Goal: Information Seeking & Learning: Find specific fact

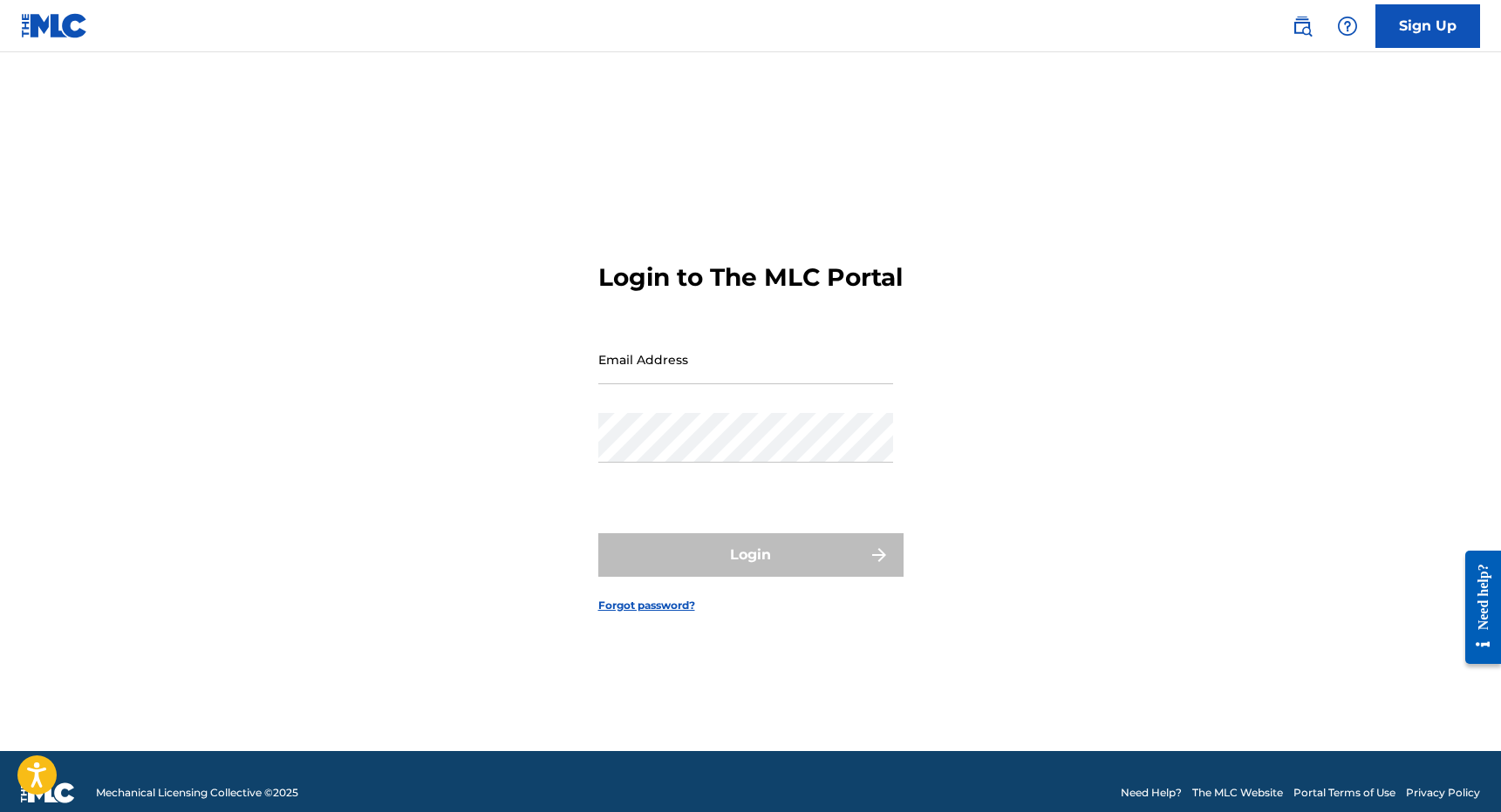
click at [1316, 25] on link at bounding box center [1302, 26] width 35 height 35
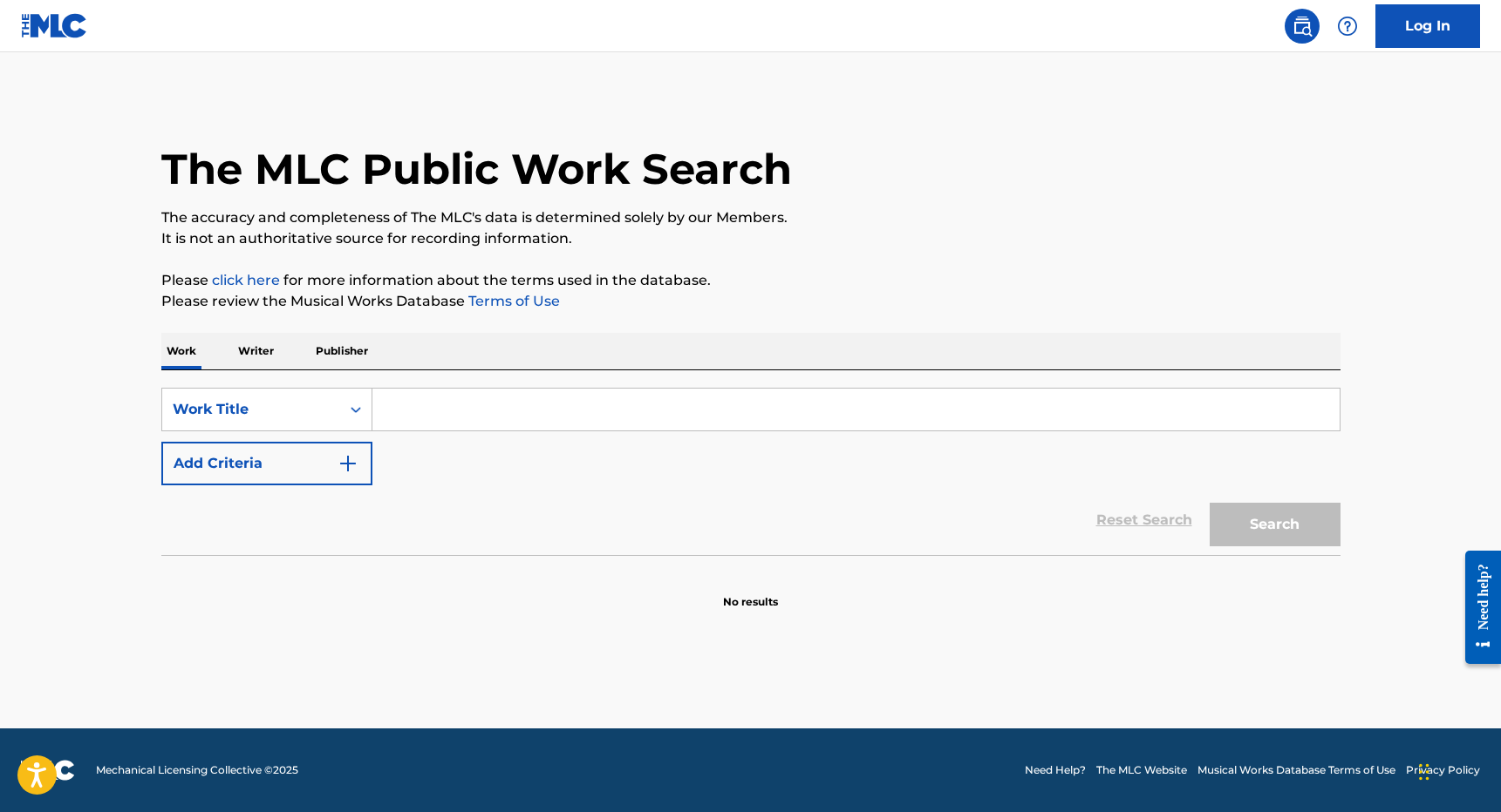
click at [322, 381] on div "SearchWithCriteriab9ec3611-8c42-40b3-a348-ee59df867f31 Work Title Add Criteria …" at bounding box center [750, 463] width 1179 height 185
click at [337, 345] on p "Publisher" at bounding box center [342, 351] width 63 height 37
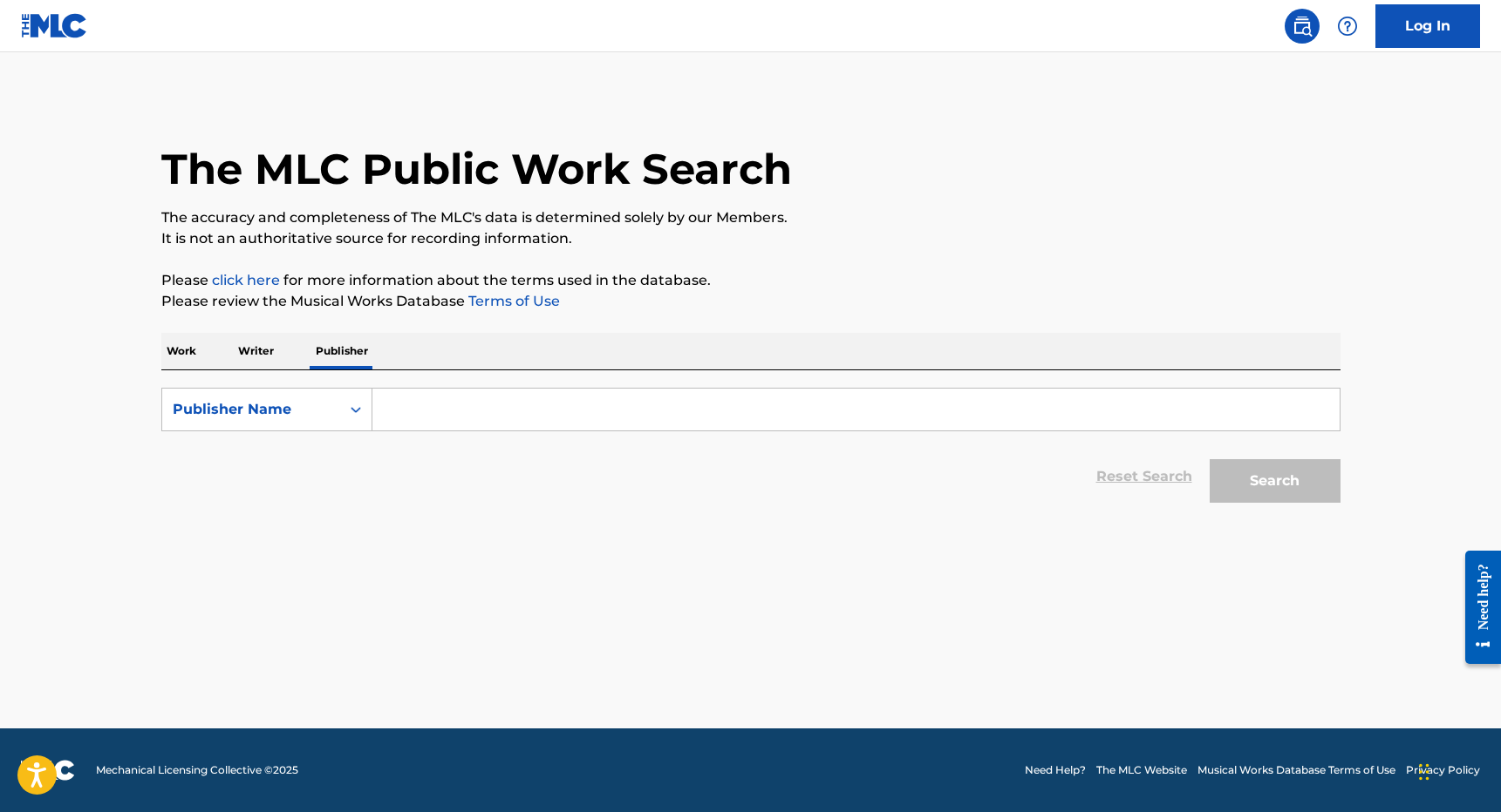
click at [407, 390] on input "Search Form" at bounding box center [855, 409] width 967 height 42
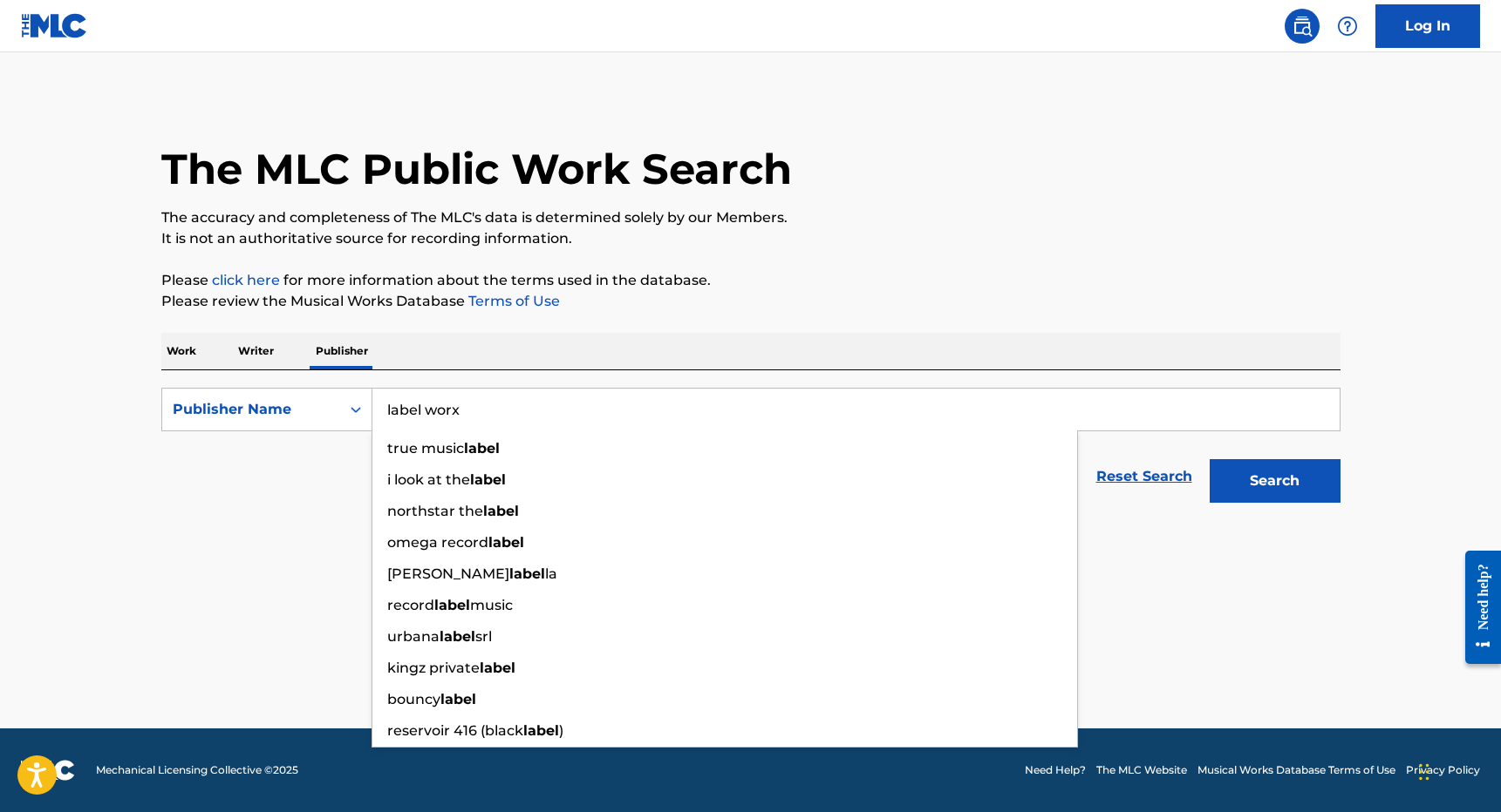
click at [1210, 460] on button "Search" at bounding box center [1274, 481] width 131 height 44
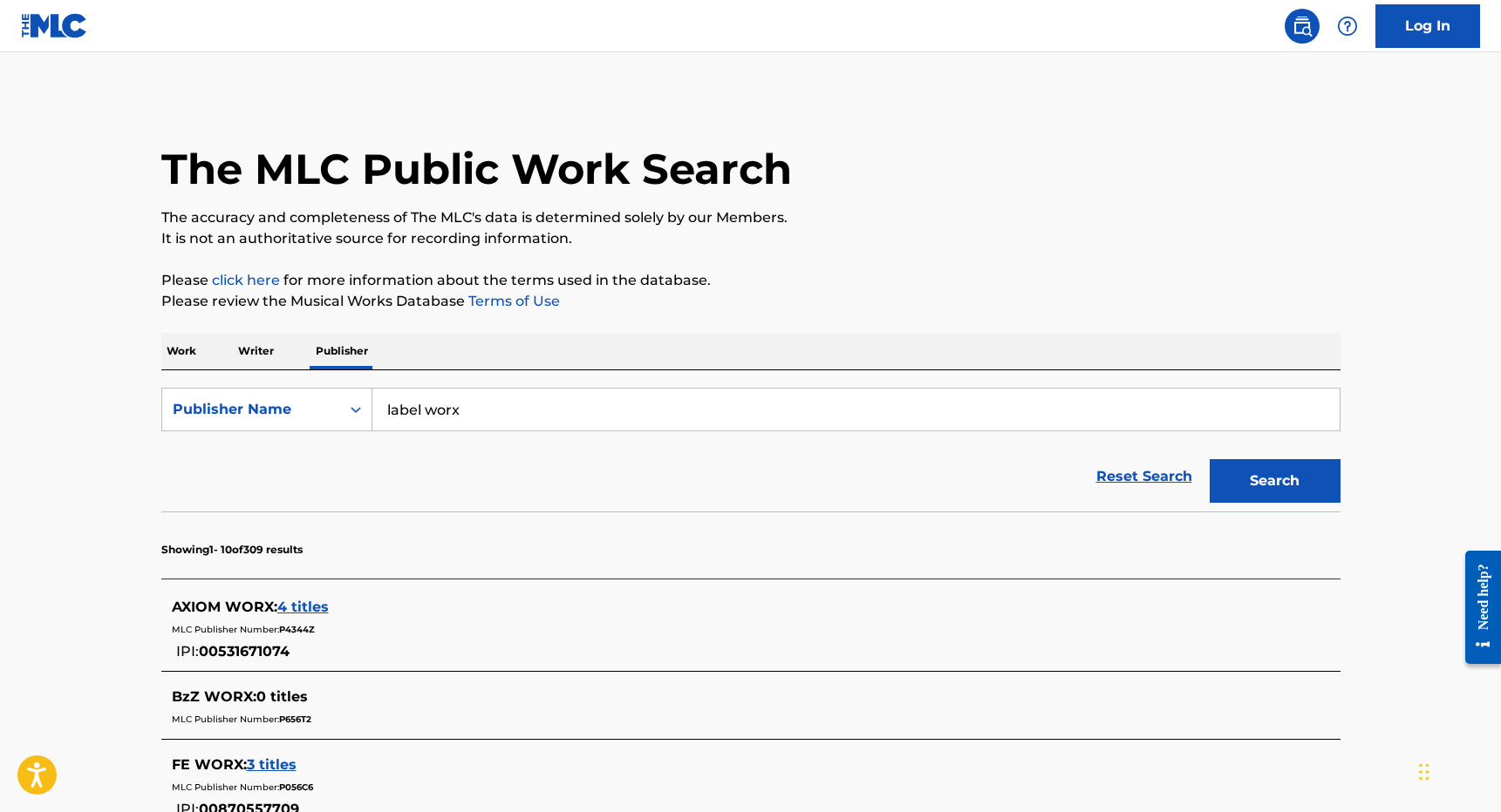
click at [460, 527] on section "Showing 1 - 10 of 309 results" at bounding box center [750, 545] width 1179 height 67
click at [424, 409] on input "label worx" at bounding box center [855, 409] width 967 height 42
click at [1210, 460] on button "Search" at bounding box center [1274, 481] width 131 height 44
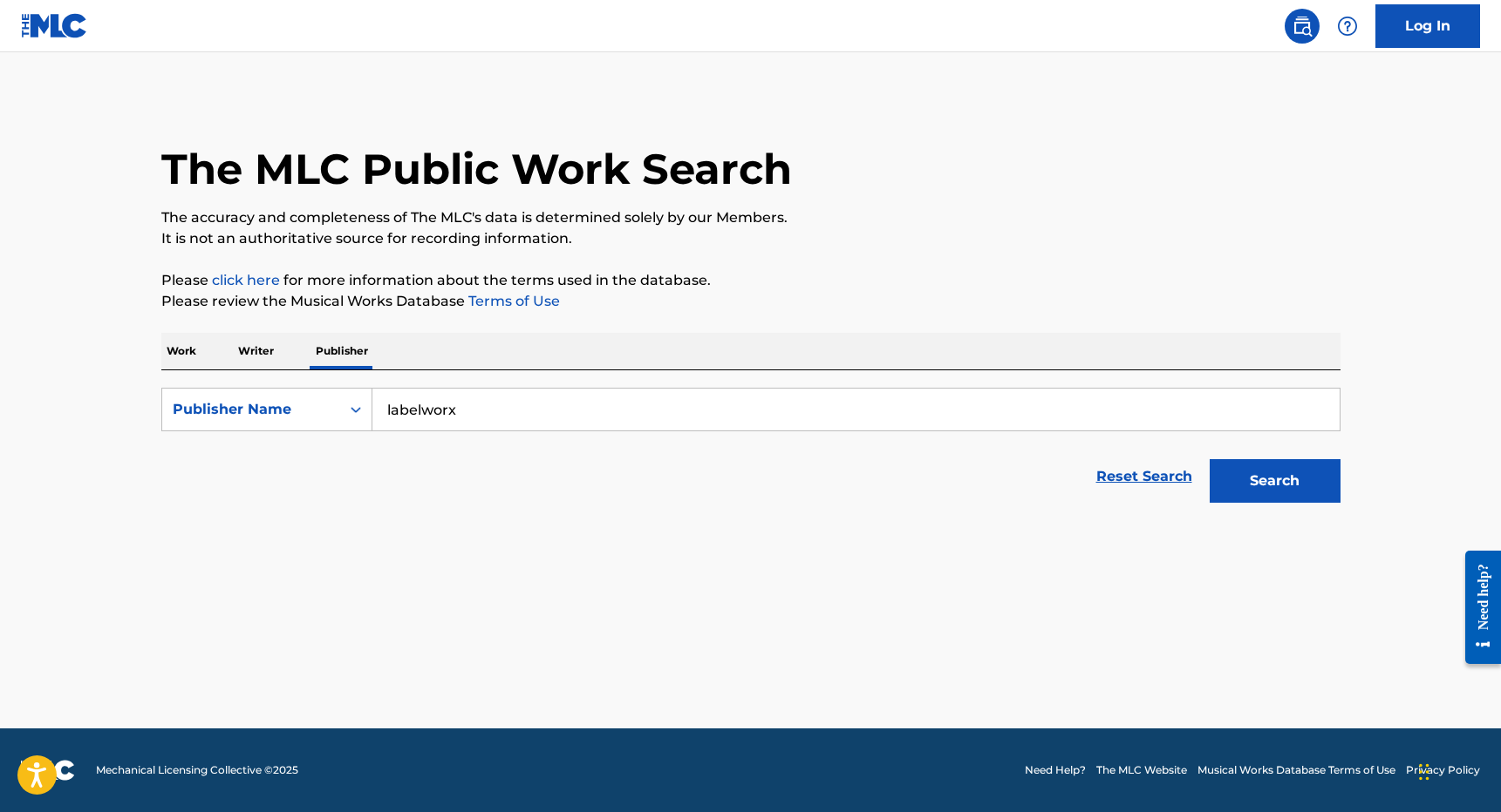
click at [722, 287] on p "Please click here for more information about the terms used in the database." at bounding box center [750, 281] width 1179 height 21
click at [492, 416] on input "labelworx" at bounding box center [855, 409] width 967 height 42
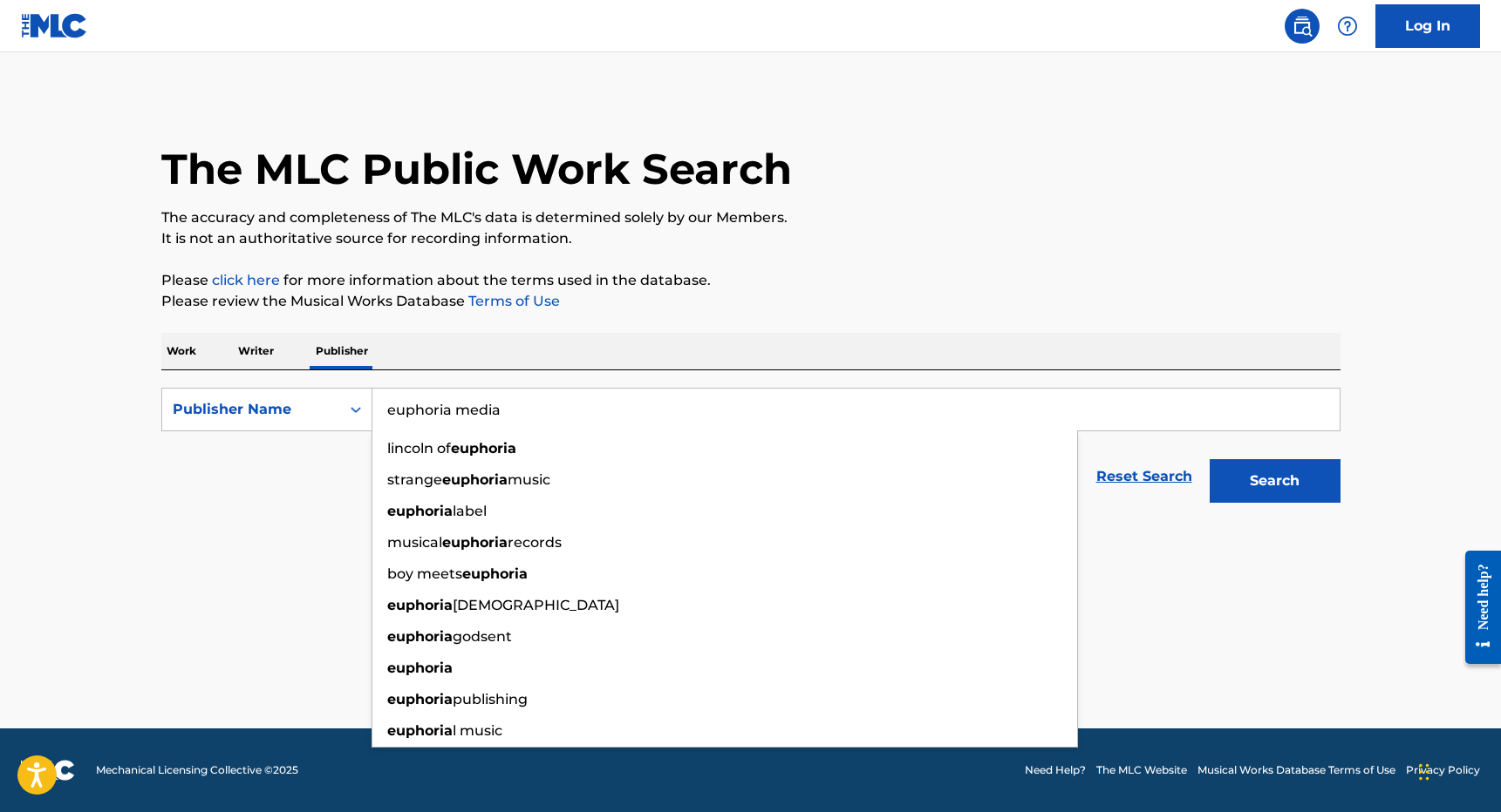
type input "euphoria media"
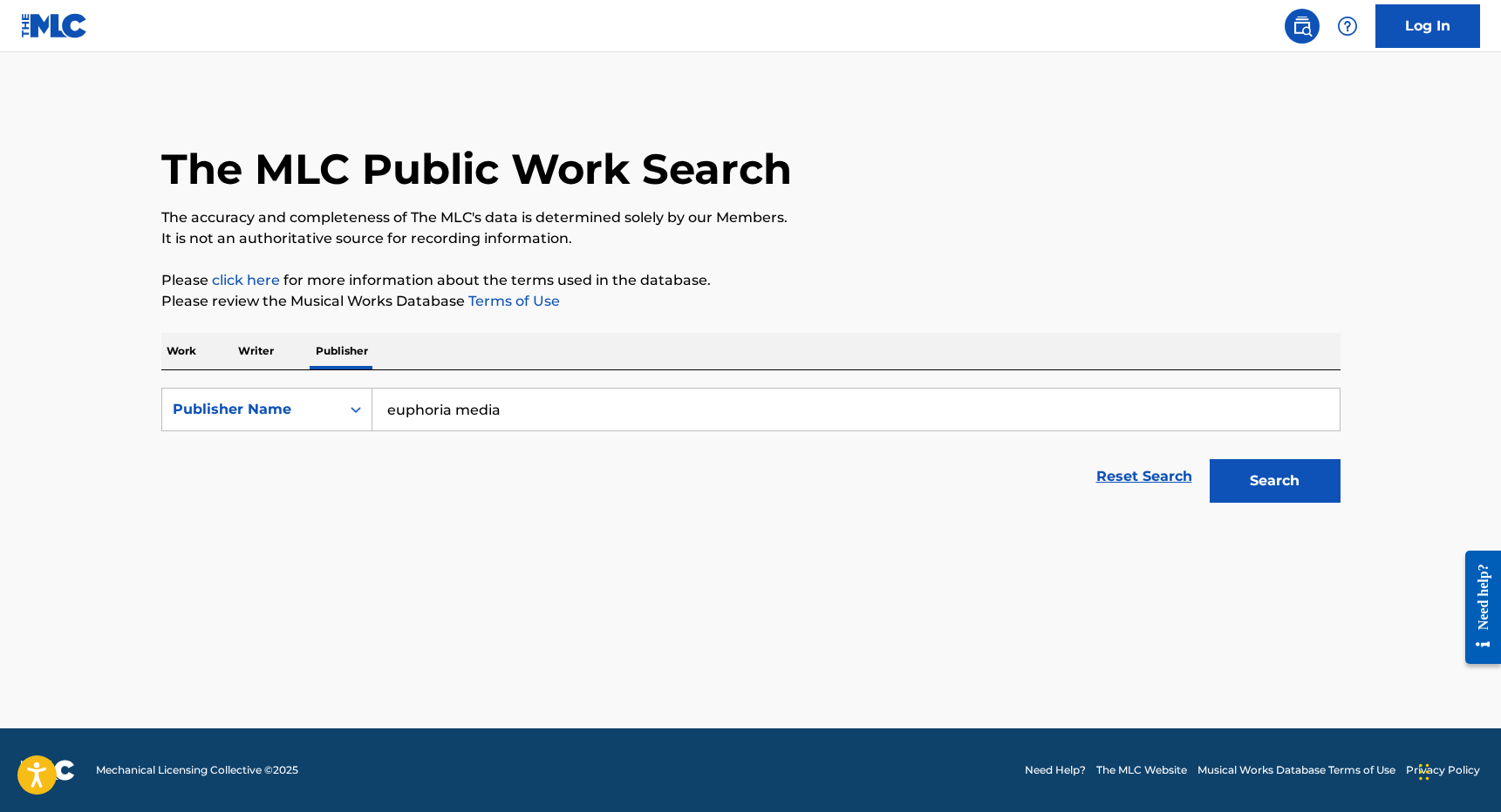
click at [1024, 304] on p "Please review the Musical Works Database Terms of Use" at bounding box center [750, 302] width 1179 height 21
click at [1291, 503] on div "Search" at bounding box center [1271, 477] width 139 height 70
click at [1291, 483] on button "Search" at bounding box center [1274, 481] width 131 height 44
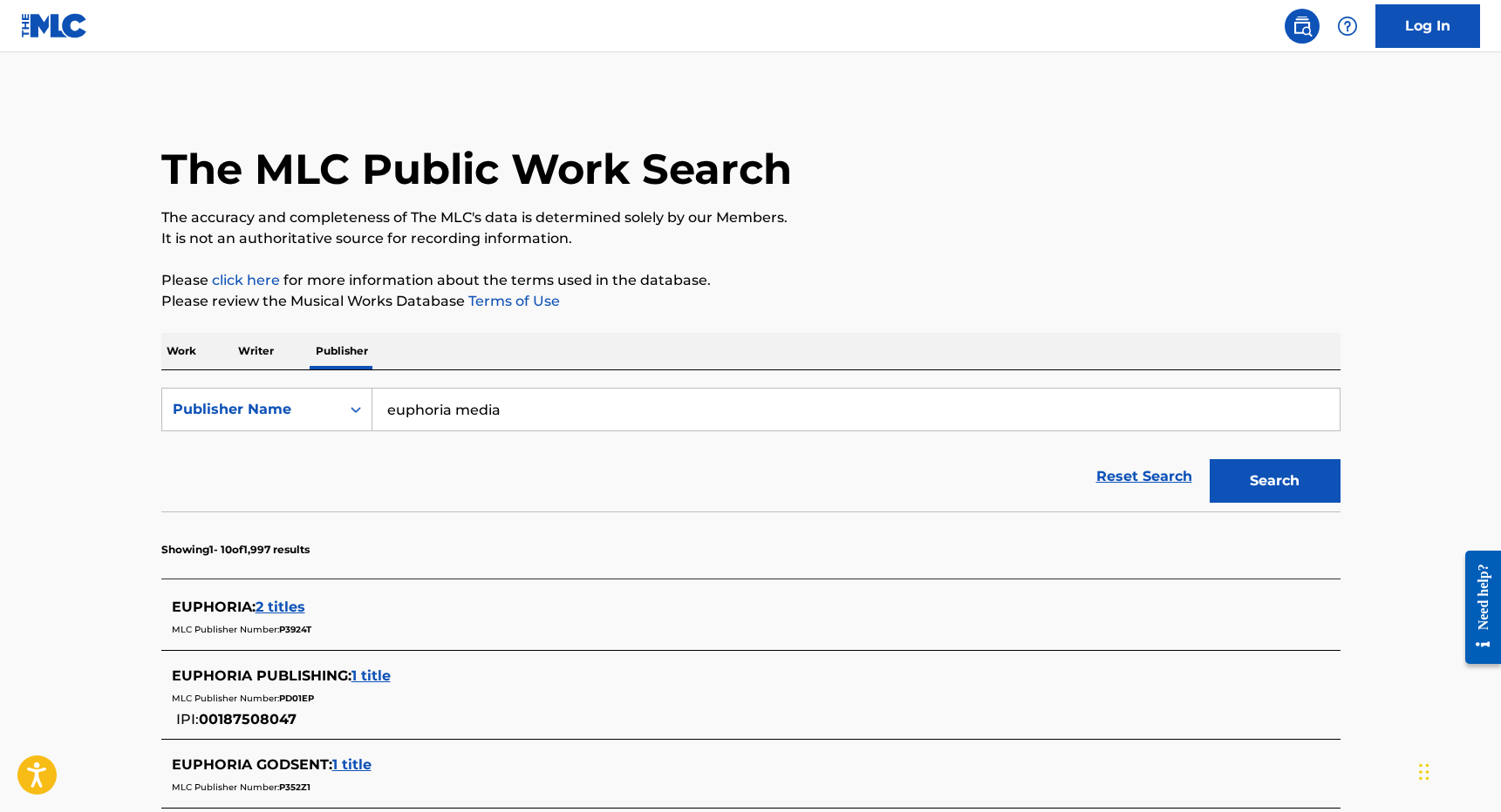
click at [948, 216] on p "The accuracy and completeness of The MLC's data is determined solely by our Mem…" at bounding box center [750, 218] width 1179 height 21
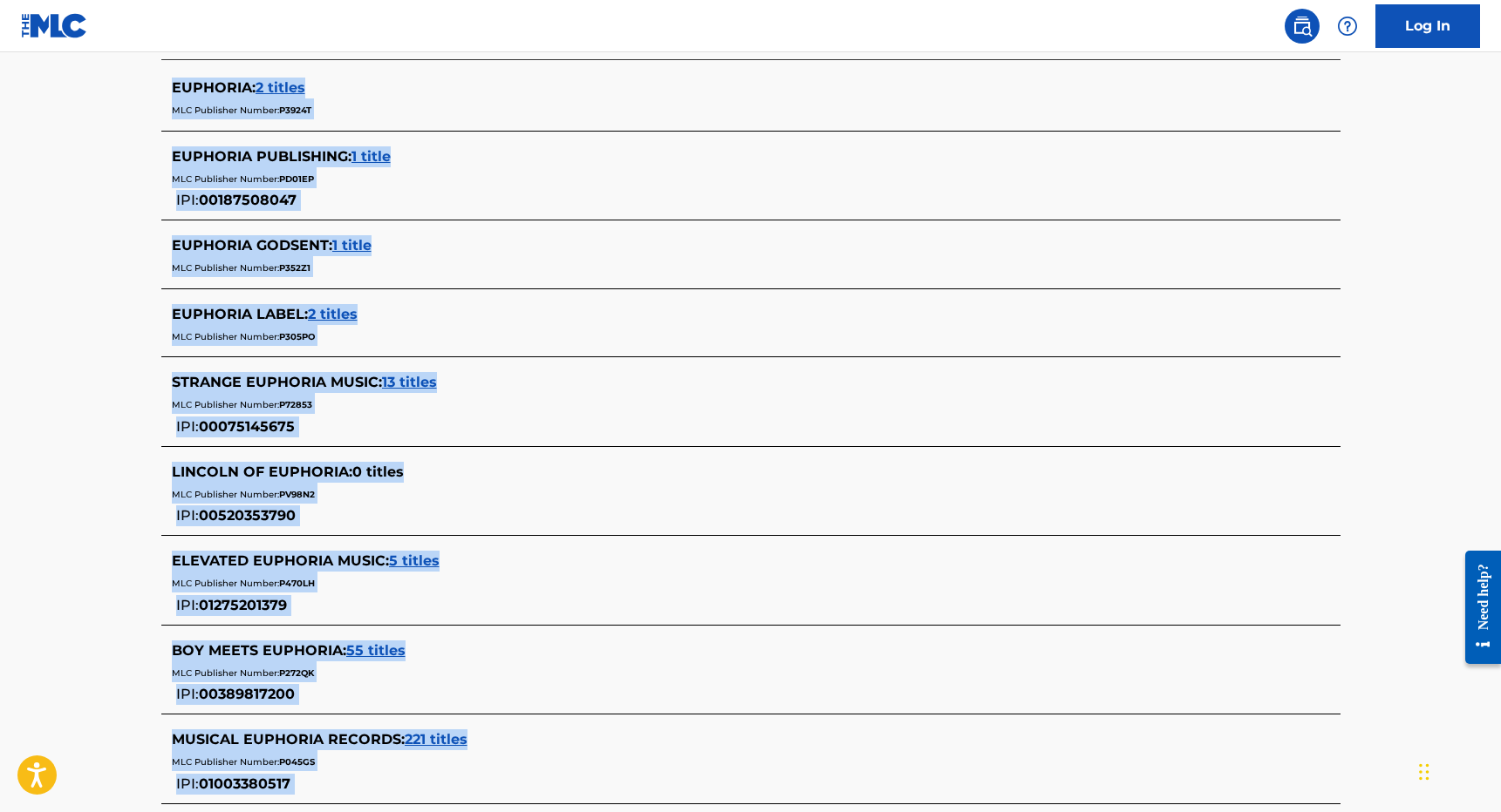
scroll to position [678, 0]
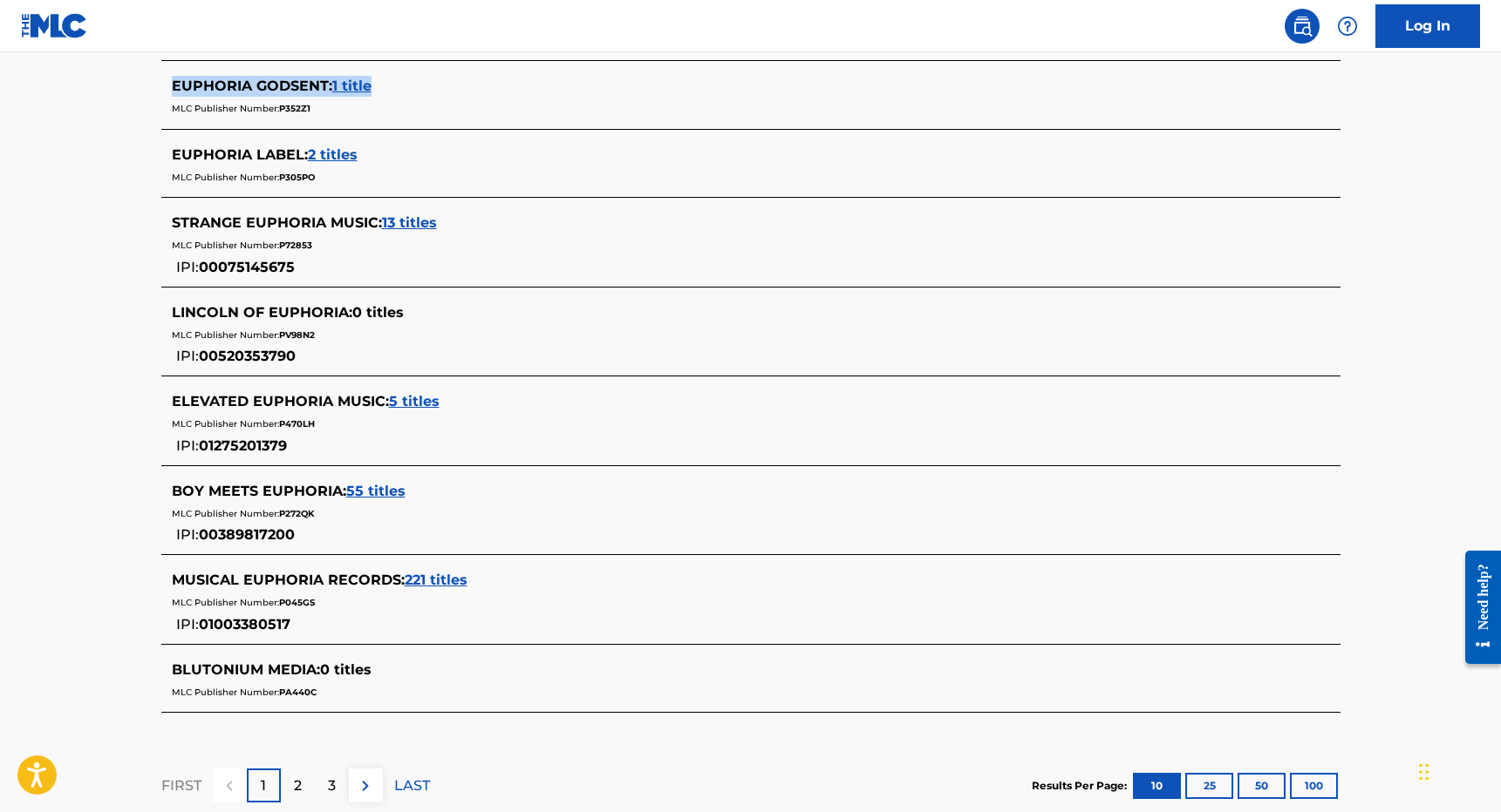
drag, startPoint x: 948, startPoint y: 216, endPoint x: 714, endPoint y: 80, distance: 270.7
click at [714, 80] on div "The MLC Public Work Search The accuracy and completeness of The MLC's data is d…" at bounding box center [750, 124] width 1221 height 1413
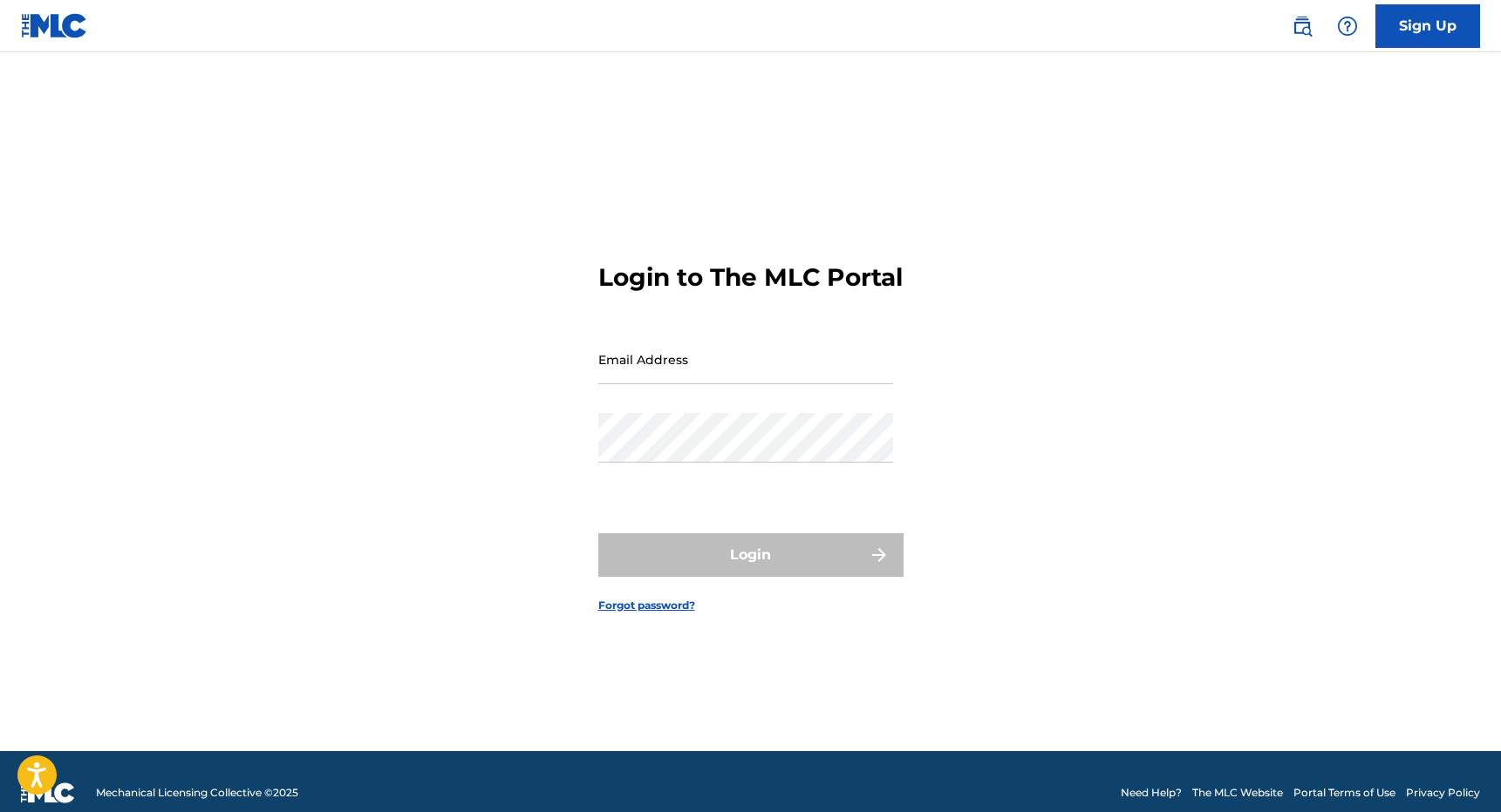
click at [834, 367] on input "Email Address" at bounding box center [746, 359] width 294 height 49
type input "[PERSON_NAME][EMAIL_ADDRESS][DOMAIN_NAME]"
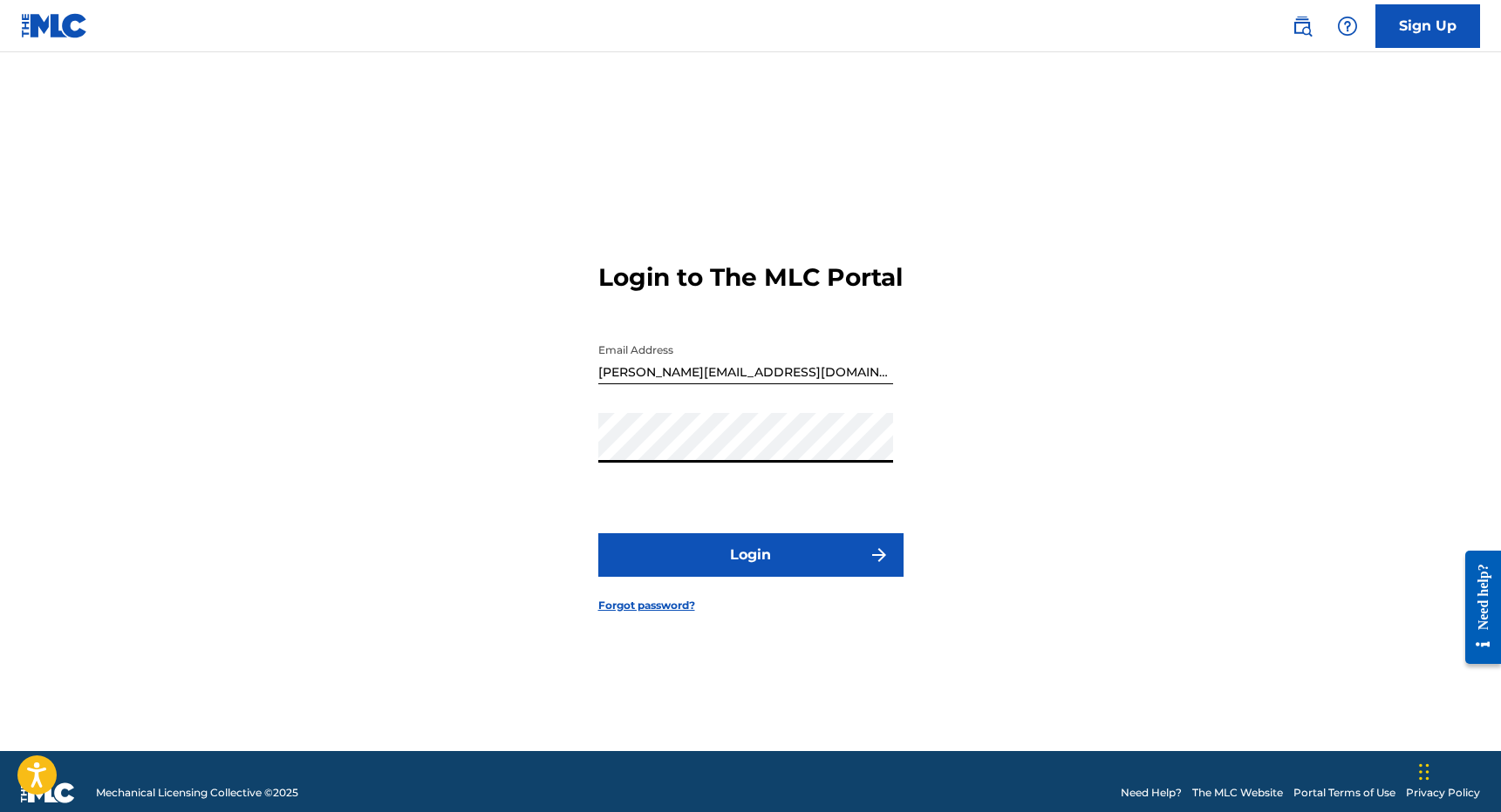
click at [1028, 432] on div "Login to The MLC Portal Email Address [PERSON_NAME][EMAIL_ADDRESS][DOMAIN_NAME]…" at bounding box center [750, 423] width 1221 height 655
